Goal: Information Seeking & Learning: Learn about a topic

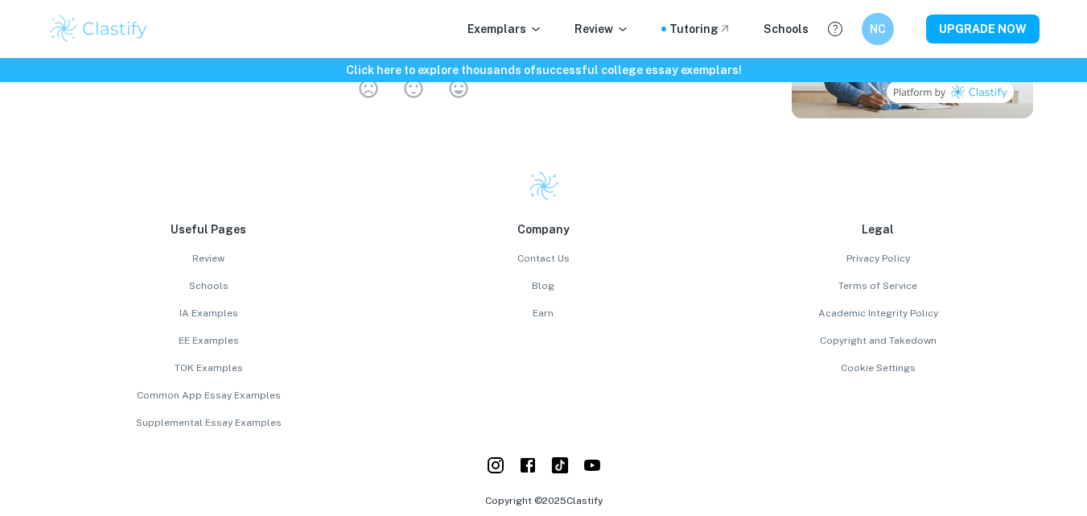
scroll to position [4400, 0]
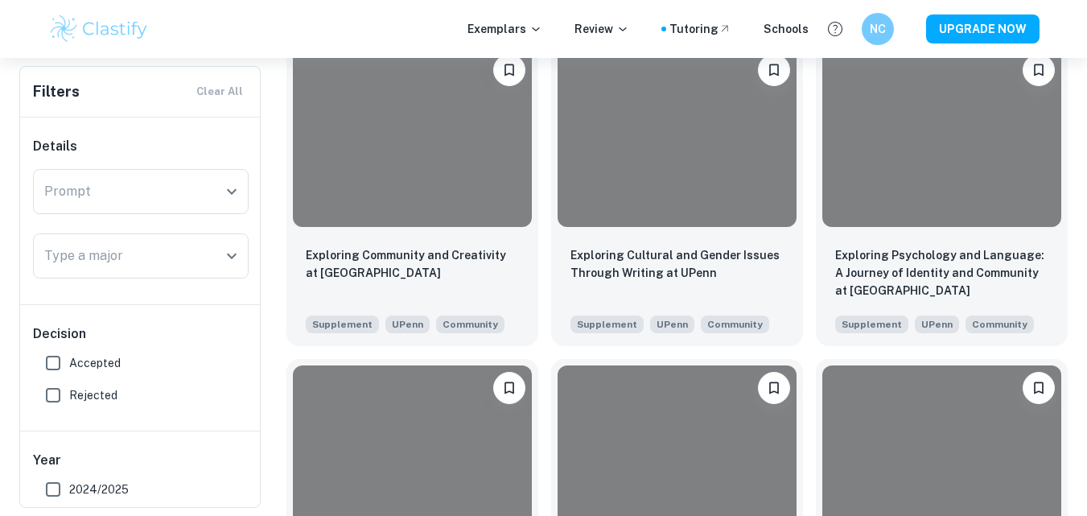
scroll to position [1355, 0]
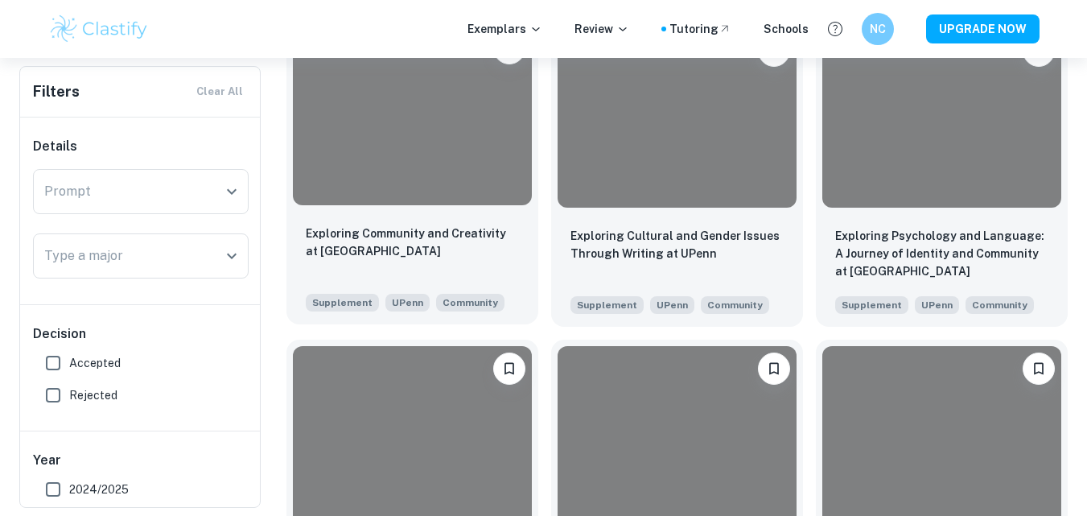
click at [419, 172] on div at bounding box center [412, 115] width 239 height 179
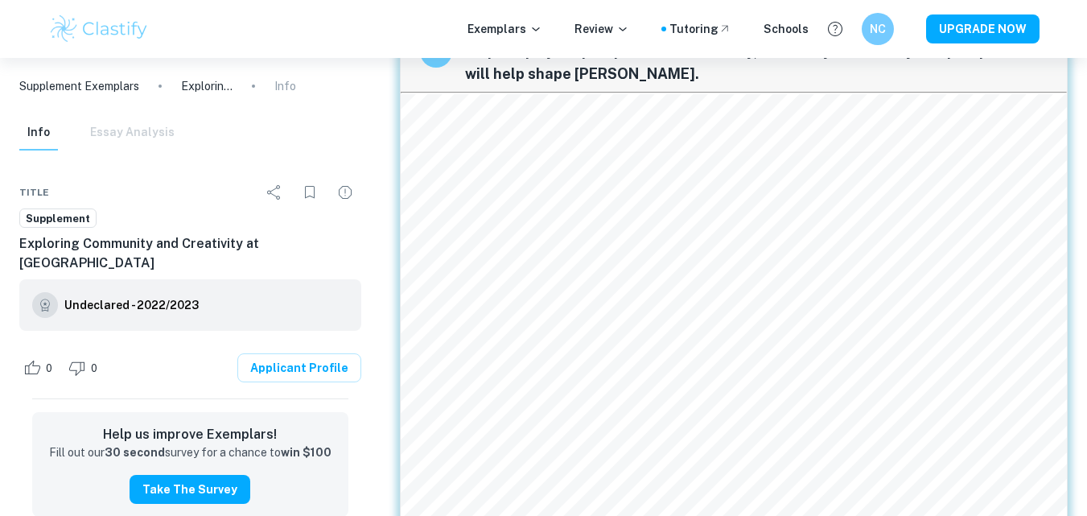
scroll to position [739, 0]
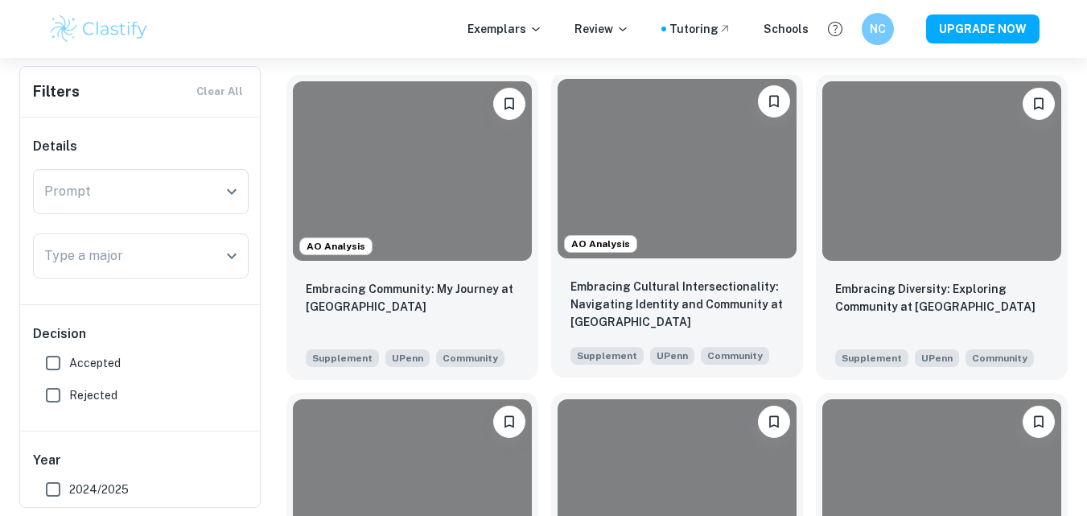
scroll to position [328, 0]
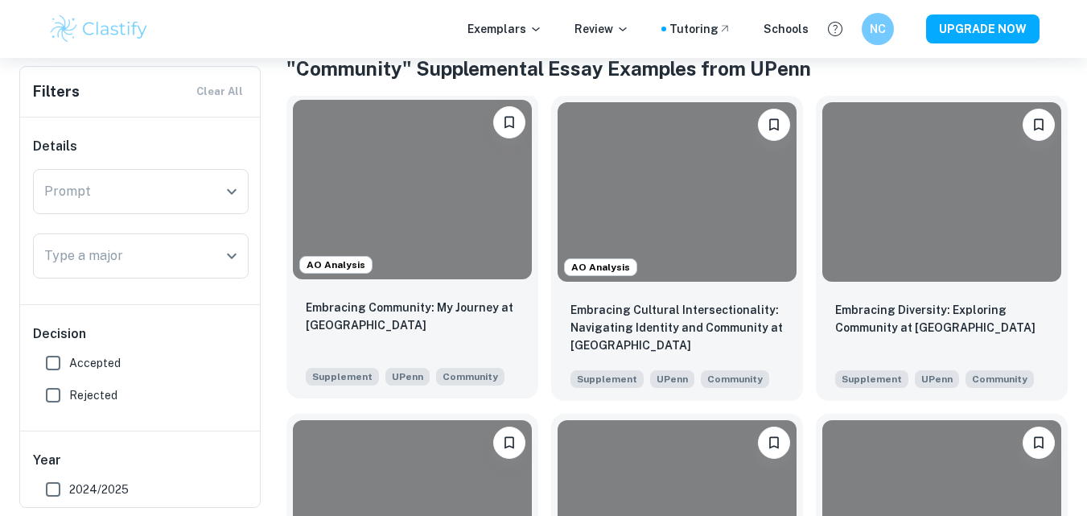
click at [443, 190] on div at bounding box center [412, 189] width 239 height 179
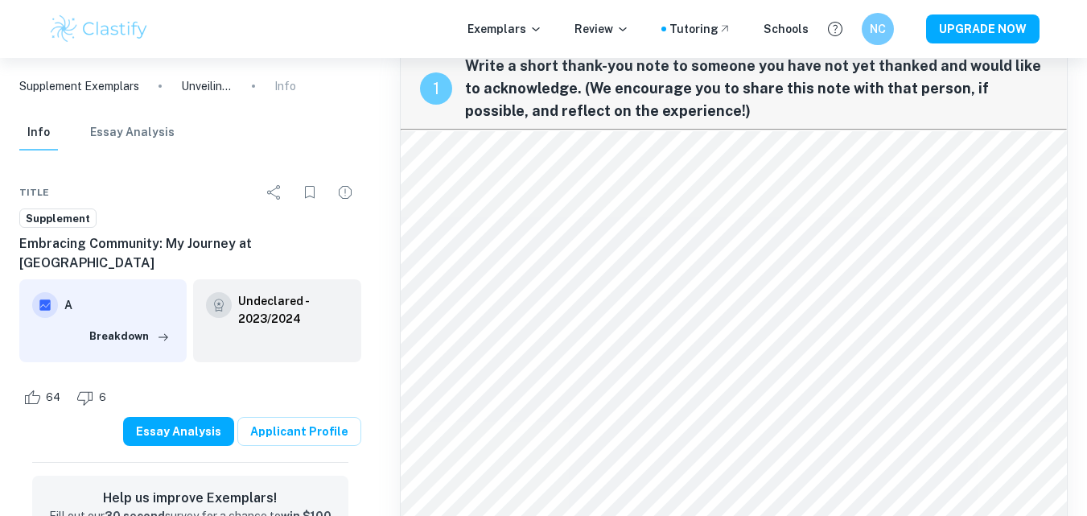
scroll to position [50, 0]
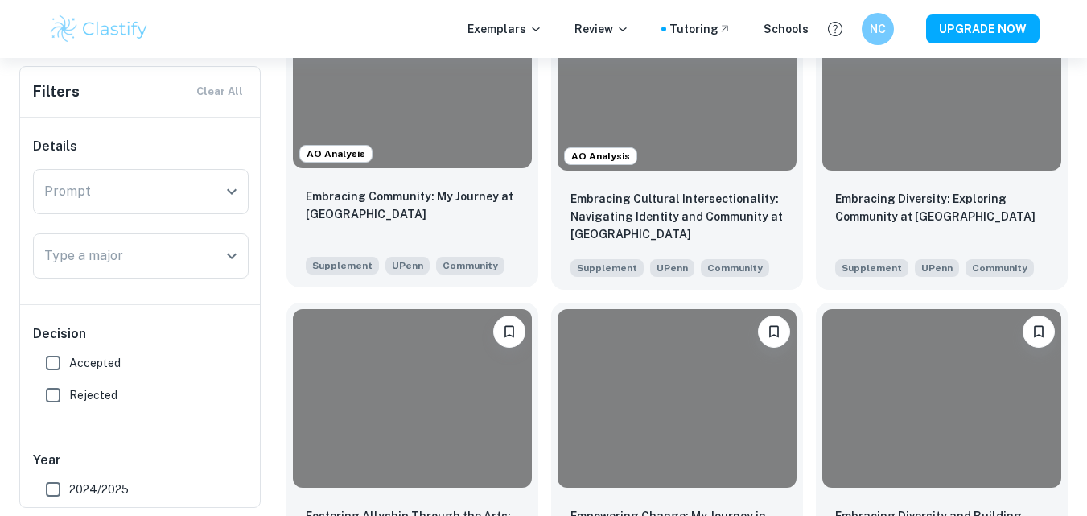
scroll to position [407, 0]
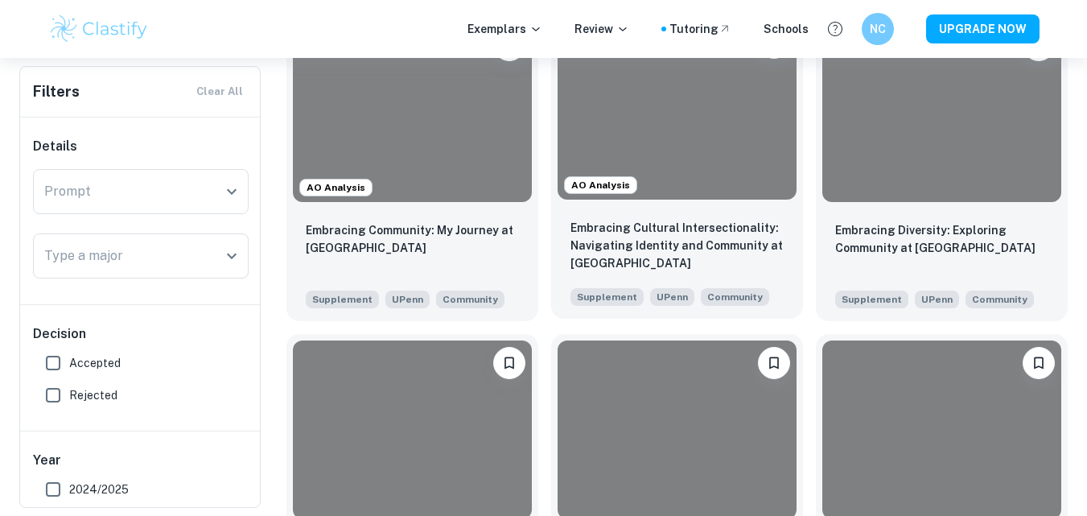
click at [687, 128] on div at bounding box center [677, 109] width 239 height 179
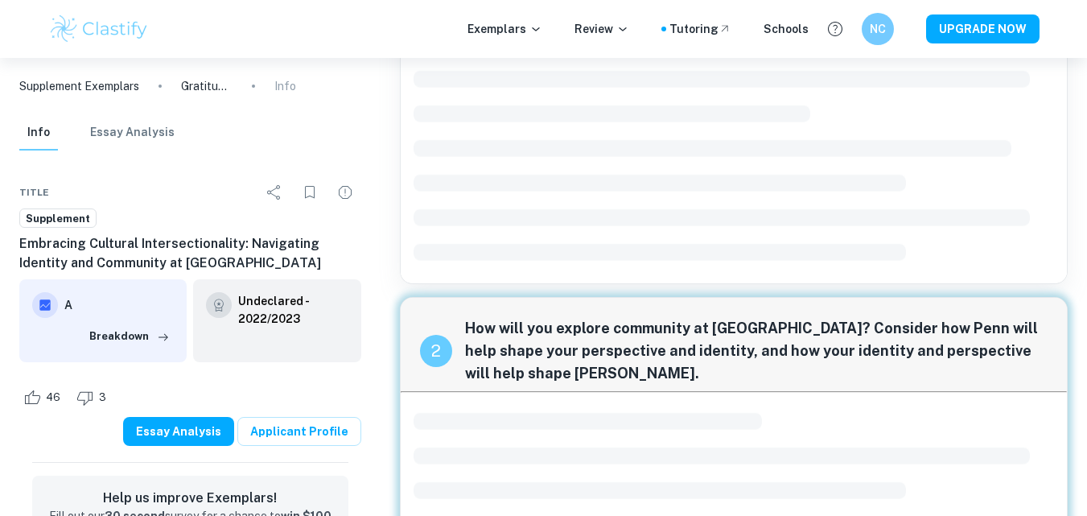
scroll to position [481, 0]
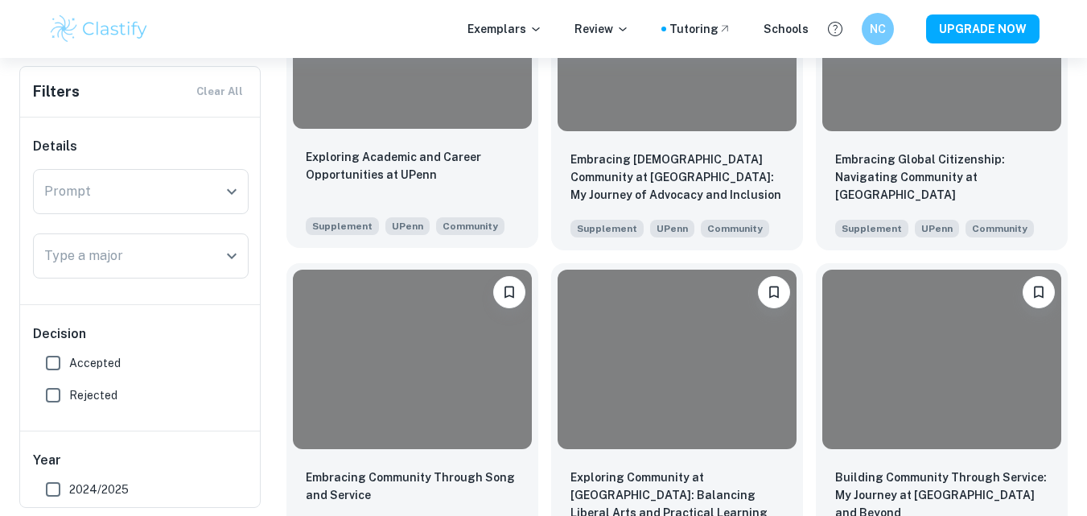
scroll to position [2109, 0]
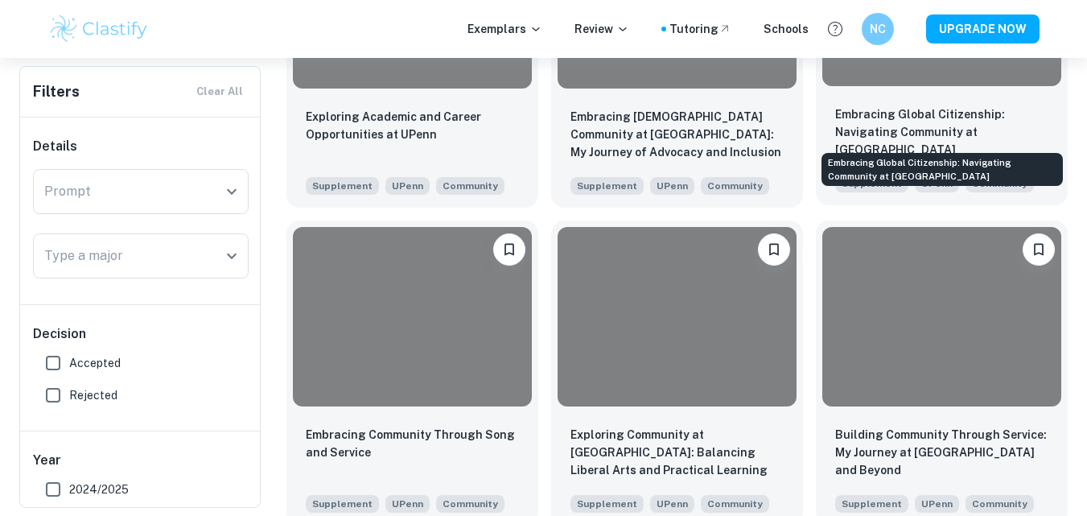
click at [978, 113] on p "Embracing Global Citizenship: Navigating Community at [GEOGRAPHIC_DATA]" at bounding box center [941, 131] width 213 height 53
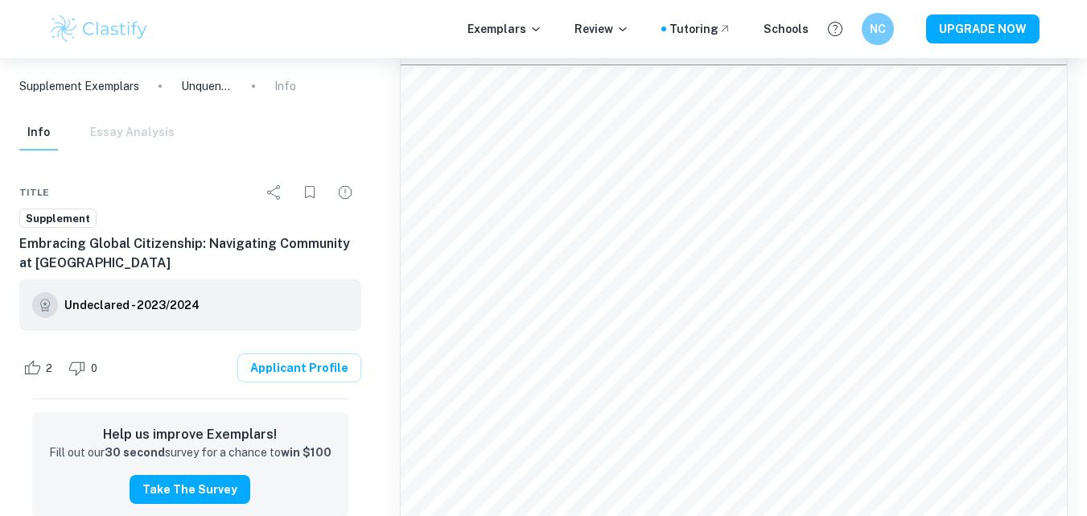
scroll to position [130, 0]
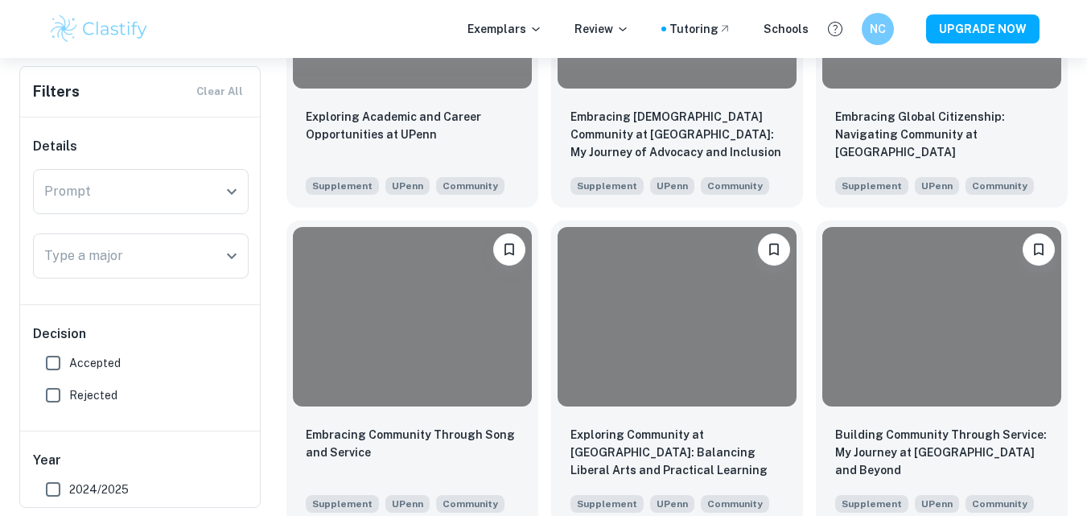
scroll to position [2330, 0]
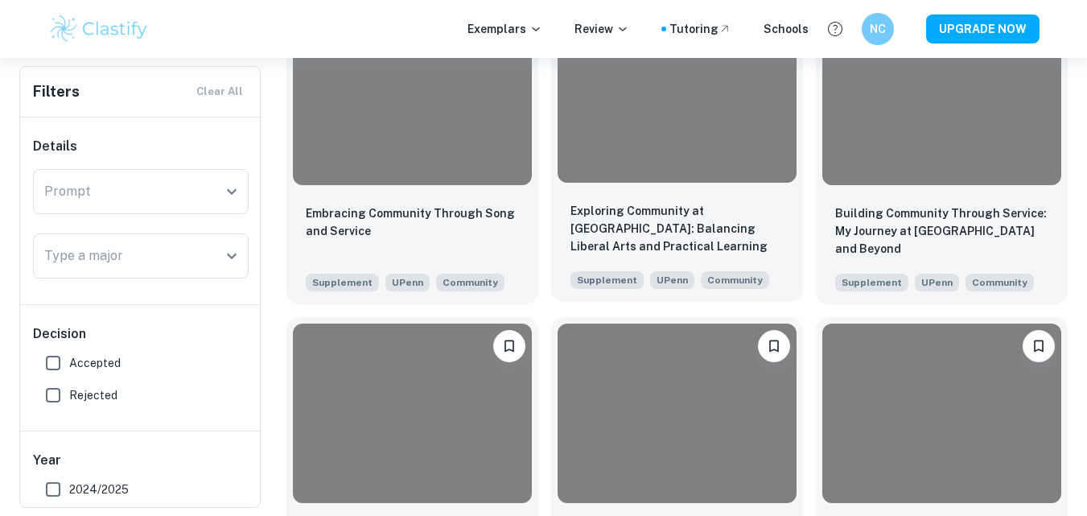
click at [685, 117] on div at bounding box center [677, 92] width 239 height 179
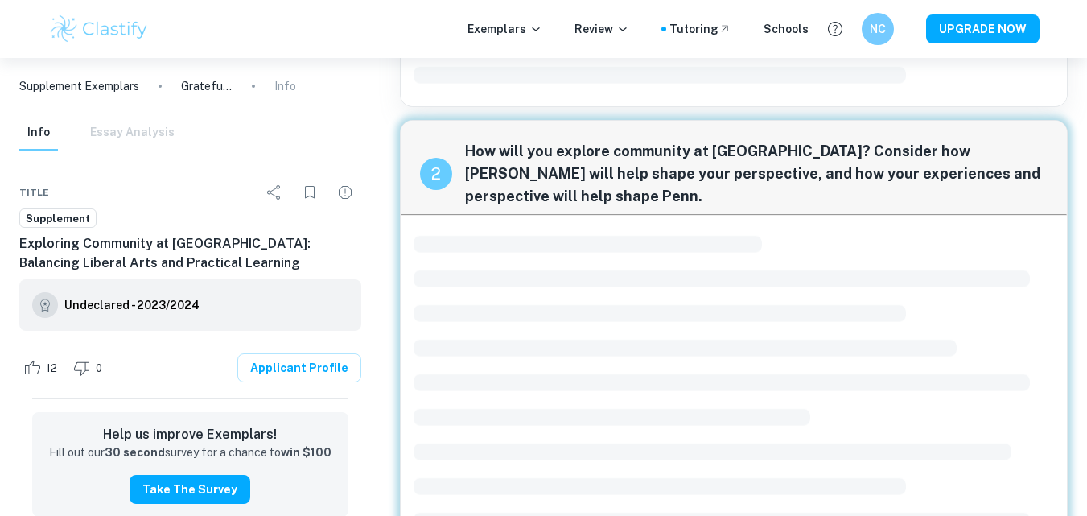
scroll to position [481, 0]
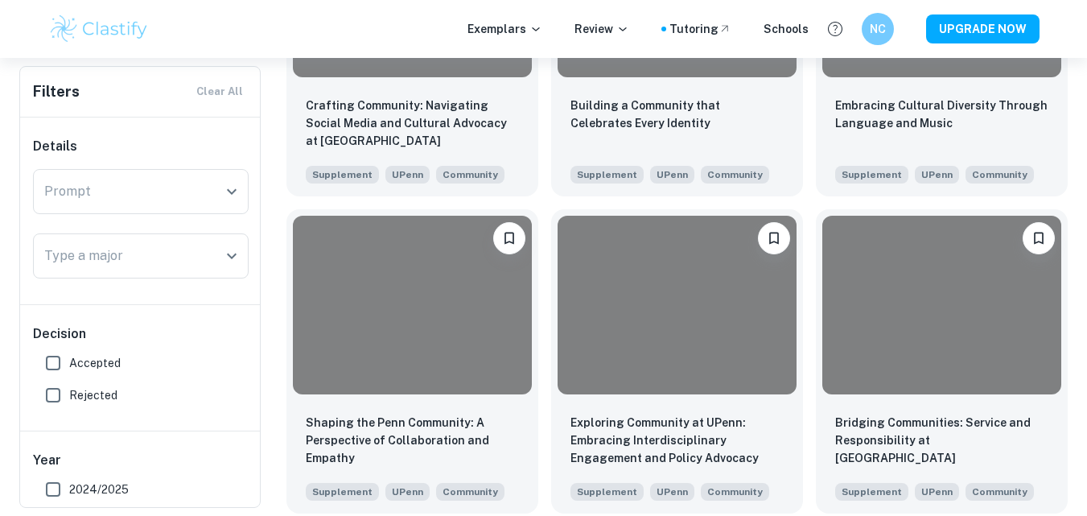
scroll to position [3099, 0]
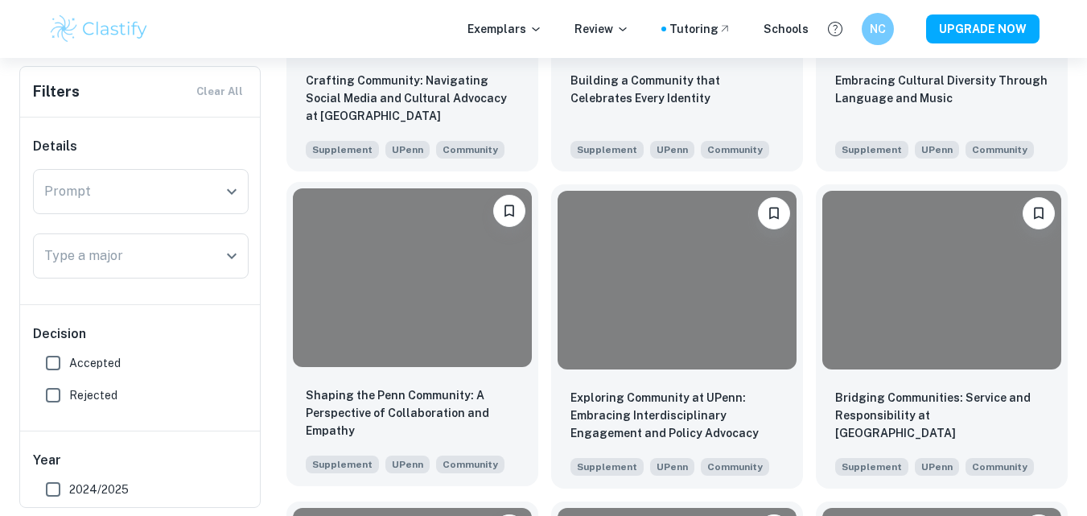
click at [459, 311] on div at bounding box center [412, 277] width 239 height 179
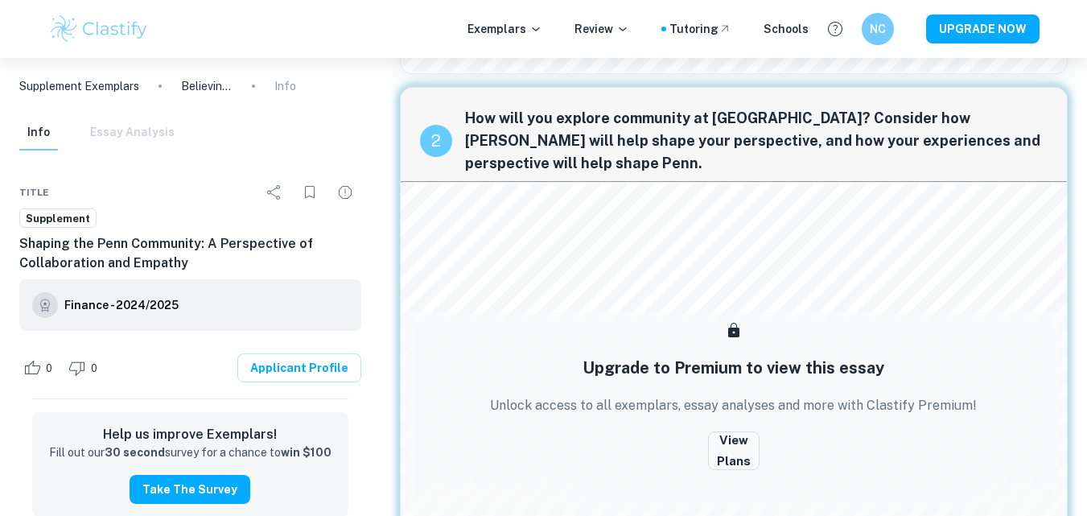
scroll to position [349, 0]
